Goal: Information Seeking & Learning: Understand process/instructions

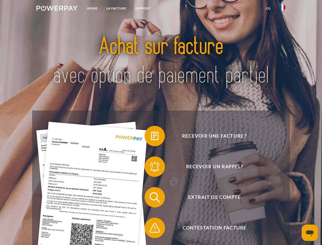
click at [57, 9] on img at bounding box center [56, 8] width 41 height 5
click at [282, 9] on img at bounding box center [282, 7] width 6 height 6
click at [268, 8] on link "CG" at bounding box center [269, 8] width 14 height 9
click at [151, 137] on span at bounding box center [146, 135] width 25 height 25
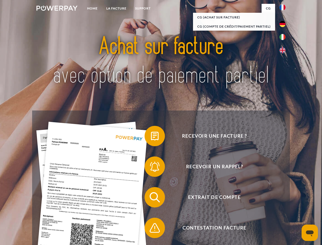
click at [151, 167] on div "Recevoir une facture ? Recevoir un rappel? Extrait de compte retour" at bounding box center [160, 212] width 257 height 204
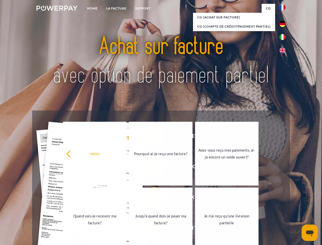
click at [151, 198] on link "Jusqu'à quand dois-je payer ma facture?" at bounding box center [160, 219] width 63 height 64
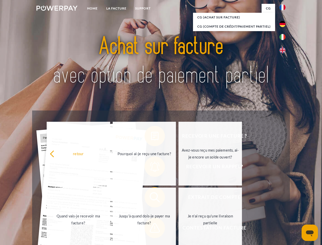
click at [151, 229] on span at bounding box center [146, 227] width 25 height 25
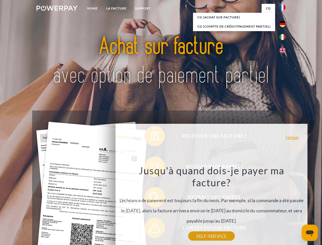
click at [310, 232] on icon "Ouvrir la fenêtre de messagerie" at bounding box center [310, 233] width 8 height 6
